Goal: Task Accomplishment & Management: Manage account settings

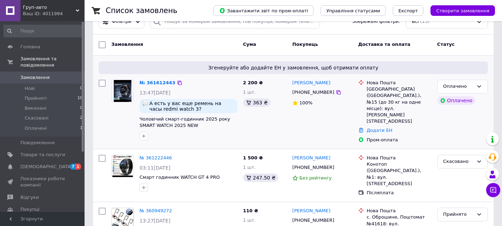
scroll to position [71, 0]
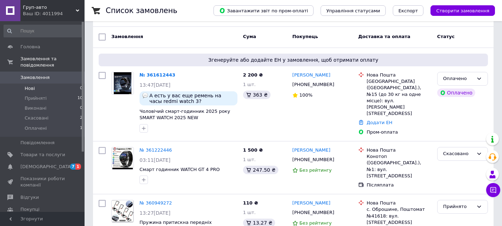
click at [46, 84] on li "Нові 0" at bounding box center [43, 89] width 87 height 10
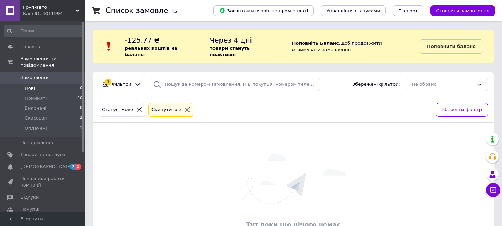
click at [46, 84] on li "Нові 0" at bounding box center [43, 89] width 87 height 10
click at [46, 59] on span "Замовлення та повідомлення" at bounding box center [52, 62] width 64 height 13
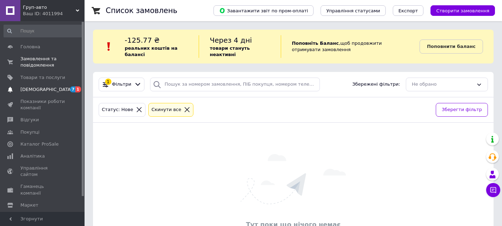
click at [47, 91] on span "[DEMOGRAPHIC_DATA]" at bounding box center [42, 89] width 45 height 6
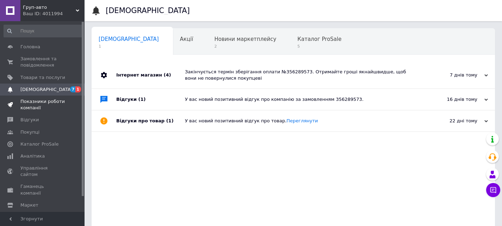
click at [52, 106] on span "Показники роботи компанії" at bounding box center [42, 104] width 45 height 13
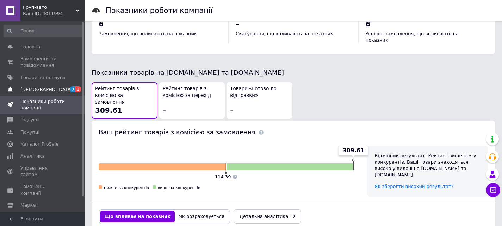
scroll to position [335, 0]
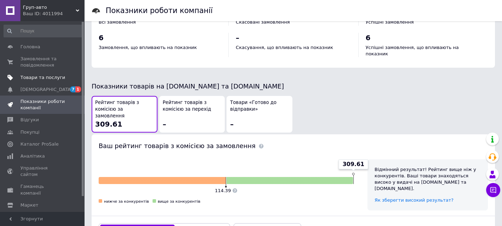
click at [48, 79] on span "Товари та послуги" at bounding box center [42, 77] width 45 height 6
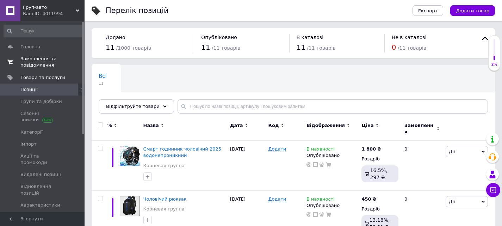
click at [42, 61] on span "Замовлення та повідомлення" at bounding box center [42, 62] width 45 height 13
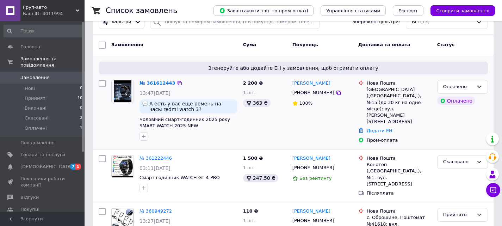
scroll to position [71, 0]
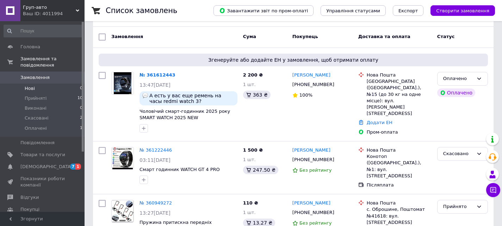
click at [41, 84] on li "Нові 0" at bounding box center [43, 89] width 87 height 10
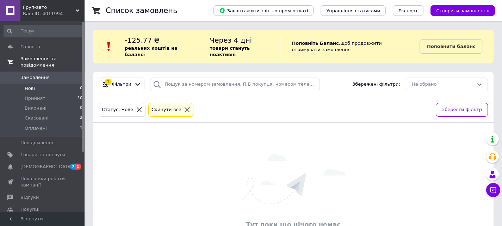
click at [45, 60] on span "Замовлення та повідомлення" at bounding box center [52, 62] width 64 height 13
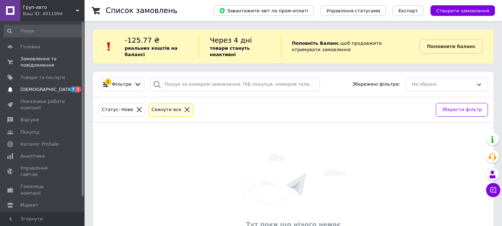
click at [43, 91] on span "[DEMOGRAPHIC_DATA]" at bounding box center [46, 89] width 52 height 6
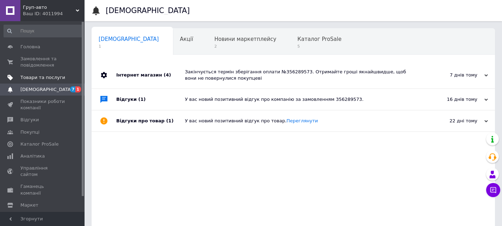
click at [39, 79] on span "Товари та послуги" at bounding box center [42, 77] width 45 height 6
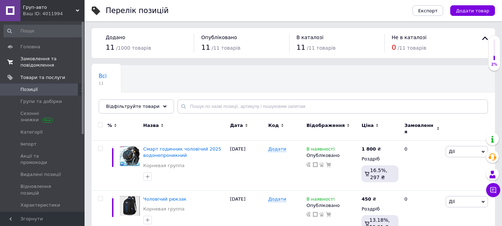
click at [43, 61] on span "Замовлення та повідомлення" at bounding box center [42, 62] width 45 height 13
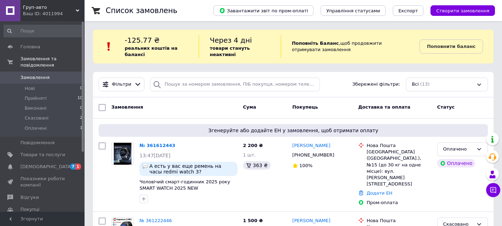
click at [459, 50] on link "Поповнити баланс" at bounding box center [451, 46] width 63 height 14
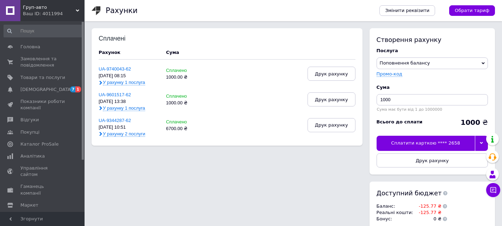
click at [419, 147] on div "Сплатити карткою **** 2658" at bounding box center [426, 143] width 98 height 15
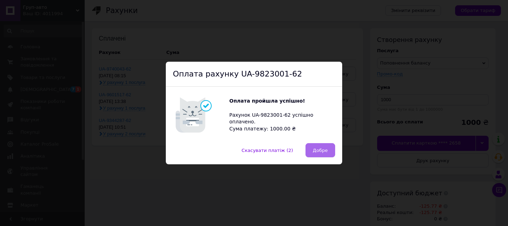
click at [316, 149] on span "Добре" at bounding box center [320, 150] width 15 height 5
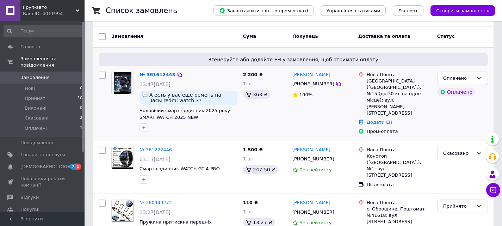
scroll to position [35, 0]
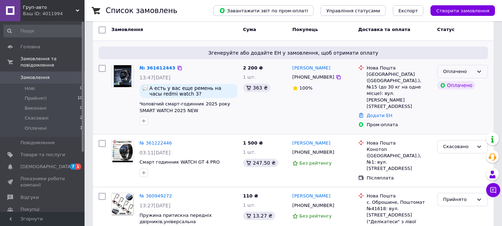
click at [477, 74] on icon at bounding box center [480, 72] width 6 height 6
click at [409, 115] on div "Нова Пошта Чернівці (Чернівецька обл.), №15 (до 30 кг на одне місце): вул. Скал…" at bounding box center [395, 96] width 79 height 69
click at [159, 67] on link "№ 361612443" at bounding box center [158, 67] width 36 height 5
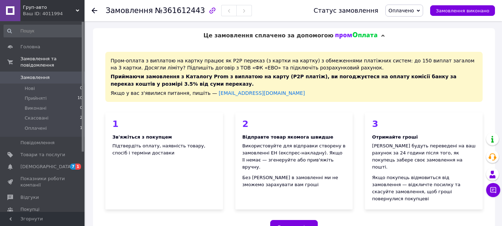
scroll to position [106, 0]
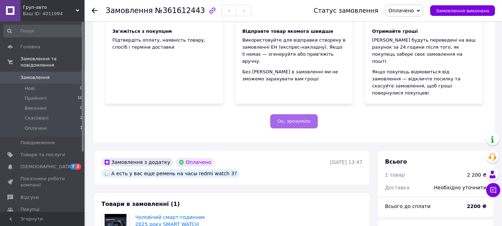
click at [302, 118] on span "Ок, зрозуміло" at bounding box center [294, 120] width 33 height 5
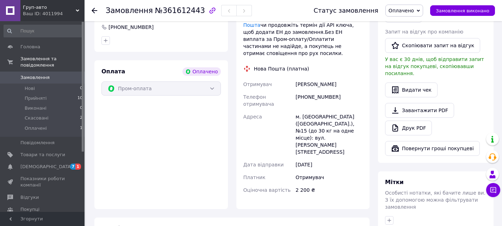
scroll to position [275, 0]
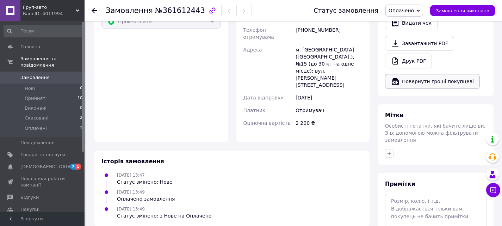
click at [397, 77] on icon "button" at bounding box center [395, 81] width 8 height 8
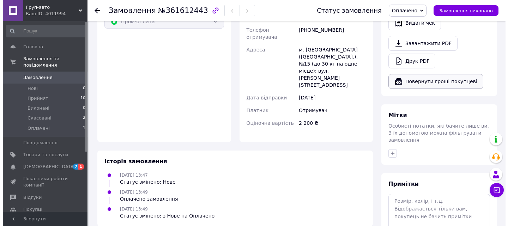
scroll to position [263, 0]
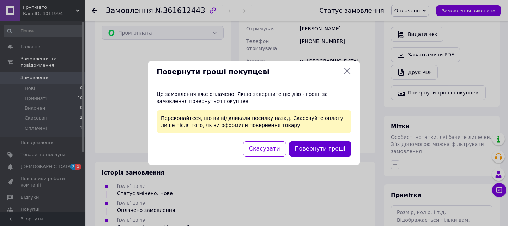
click at [325, 152] on button "Повернути гроші" at bounding box center [320, 148] width 62 height 15
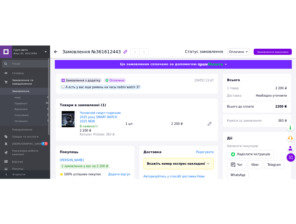
scroll to position [0, 0]
